Goal: Check status: Check status

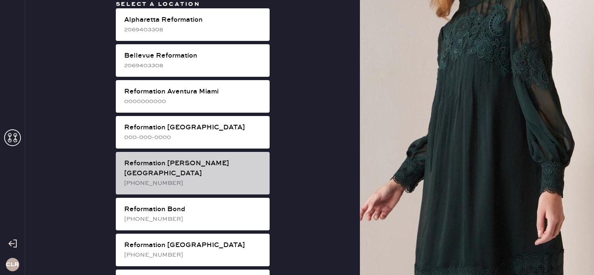
click at [217, 179] on div "[PHONE_NUMBER]" at bounding box center [193, 183] width 139 height 9
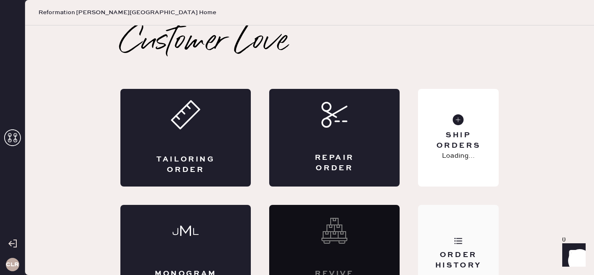
click at [466, 228] on div "Order History" at bounding box center [458, 254] width 81 height 98
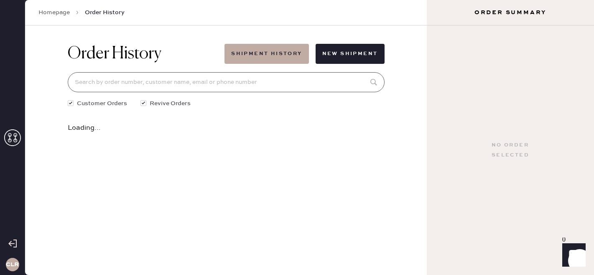
click at [244, 79] on input at bounding box center [226, 82] width 317 height 20
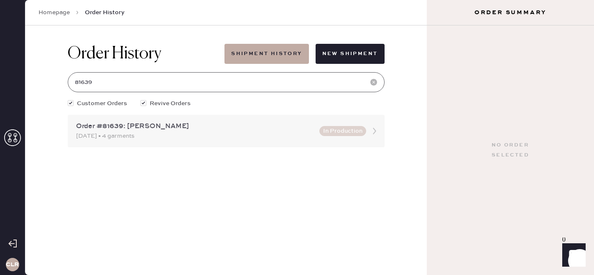
type input "81639"
click at [303, 136] on div "[DATE] • 4 garments" at bounding box center [195, 136] width 238 height 9
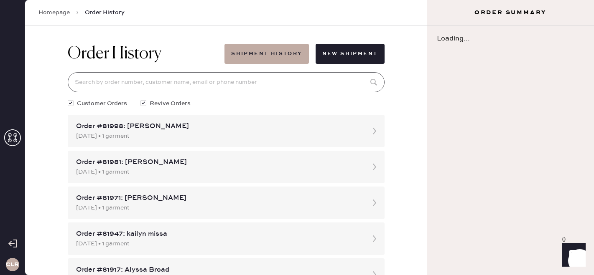
drag, startPoint x: 246, startPoint y: 84, endPoint x: 246, endPoint y: 80, distance: 4.6
click at [246, 84] on input at bounding box center [226, 82] width 317 height 20
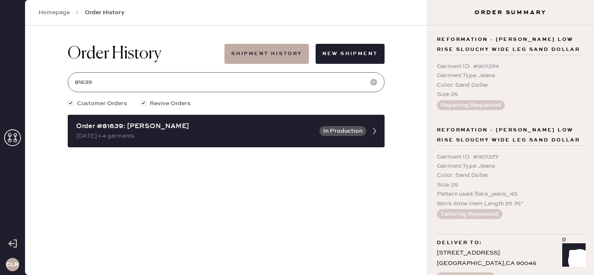
scroll to position [271, 0]
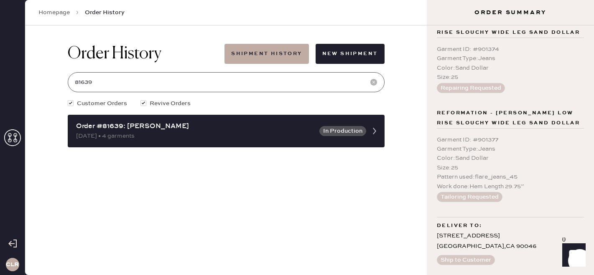
type input "81639"
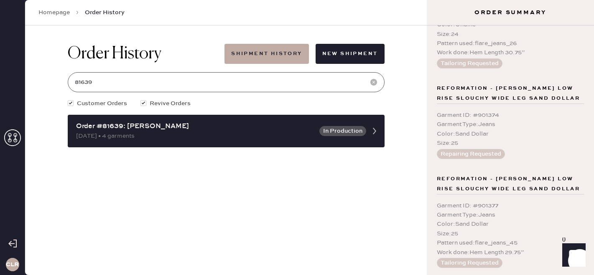
scroll to position [0, 0]
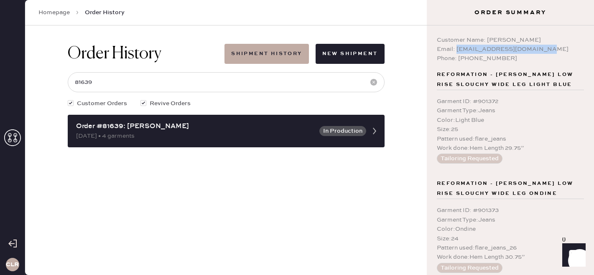
copy div "[EMAIL_ADDRESS][DOMAIN_NAME]"
drag, startPoint x: 542, startPoint y: 50, endPoint x: 456, endPoint y: 47, distance: 86.1
click at [456, 47] on div "Email: [EMAIL_ADDRESS][DOMAIN_NAME]" at bounding box center [510, 49] width 147 height 9
